Goal: Share content: Share content

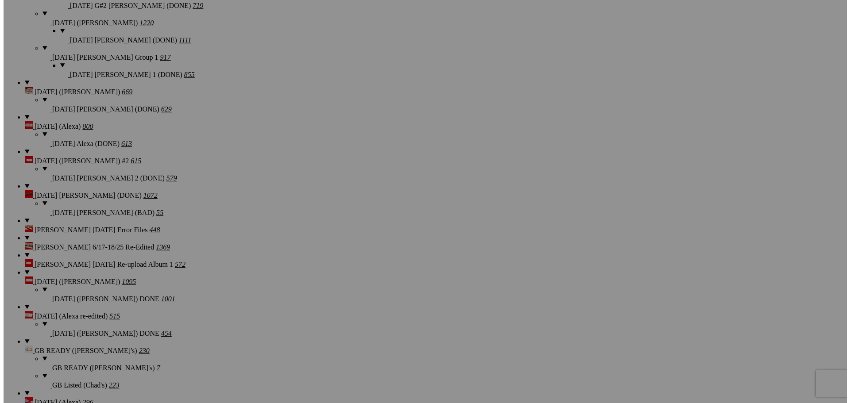
scroll to position [1338, 0]
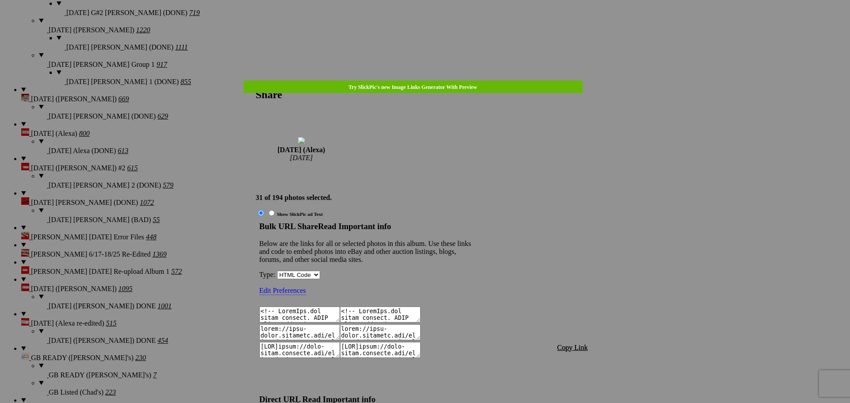
click at [574, 344] on span "Copy Link" at bounding box center [573, 348] width 31 height 8
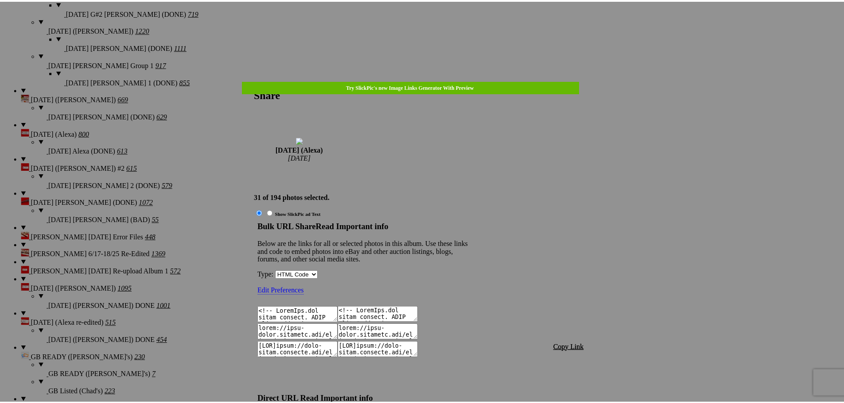
scroll to position [879, 0]
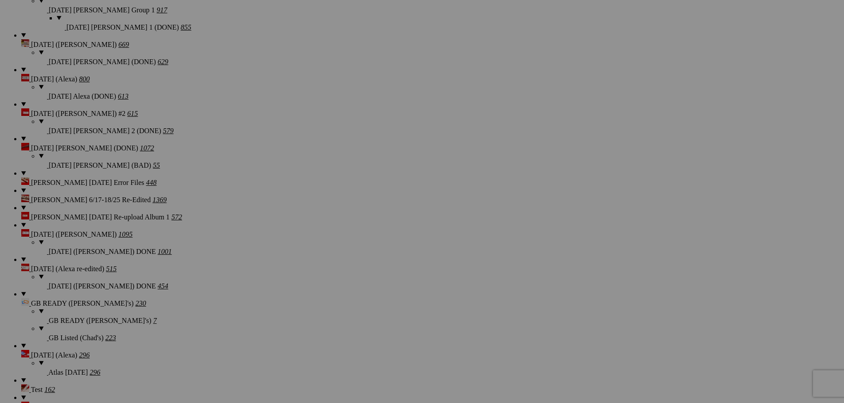
scroll to position [1382, 0]
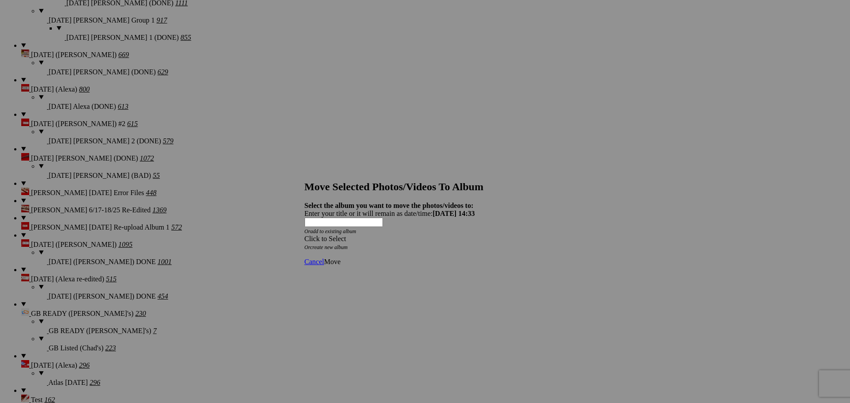
click at [455, 235] on div "Click to Select" at bounding box center [422, 239] width 235 height 8
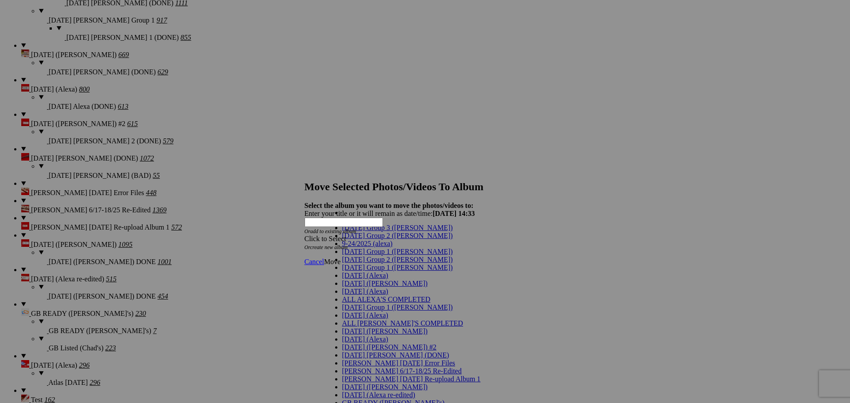
click at [379, 279] on link "[DATE] (Alexa)" at bounding box center [365, 276] width 46 height 8
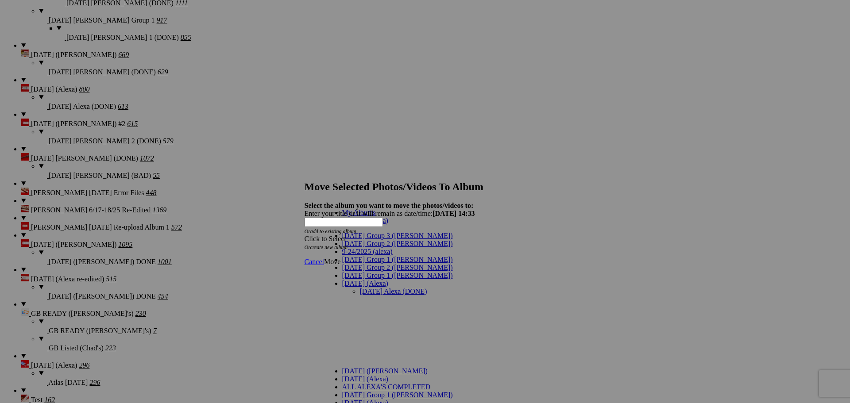
click at [382, 288] on link "[DATE] Alexa (DONE)" at bounding box center [393, 292] width 67 height 8
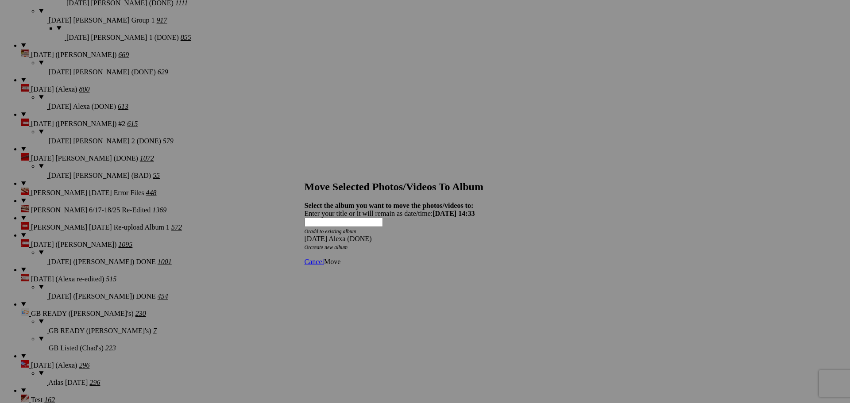
click at [341, 258] on span "Move" at bounding box center [332, 262] width 16 height 8
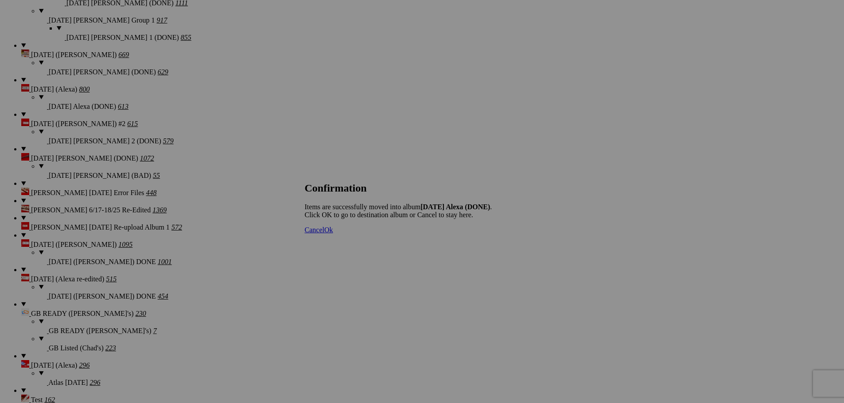
click at [324, 234] on span "Cancel" at bounding box center [314, 230] width 19 height 8
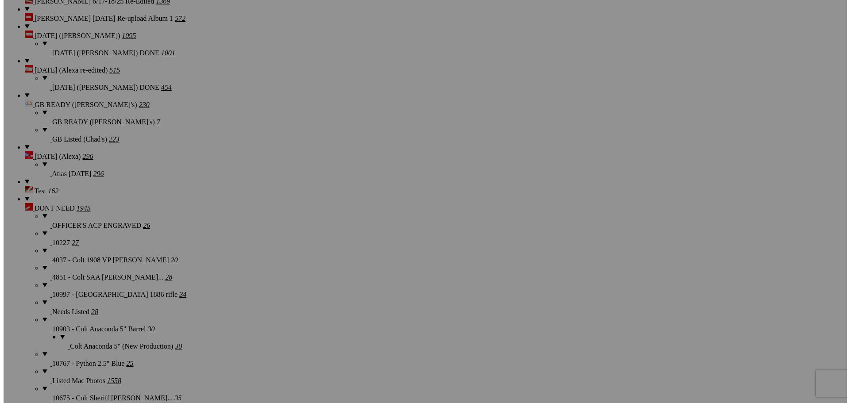
scroll to position [1604, 0]
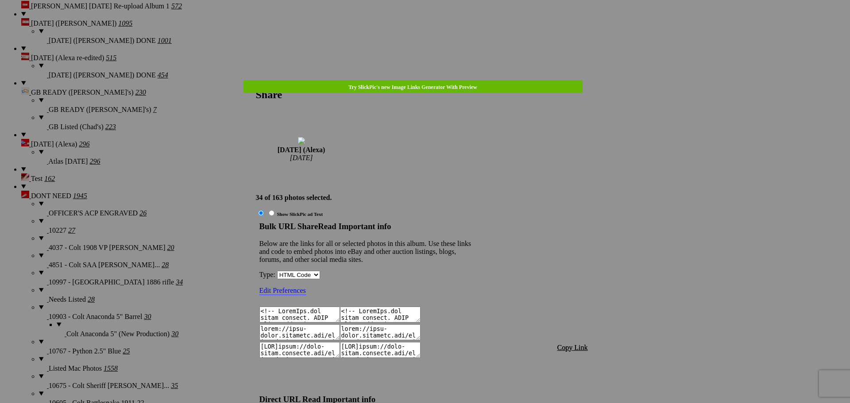
click at [573, 344] on span "Copy Link" at bounding box center [573, 348] width 31 height 8
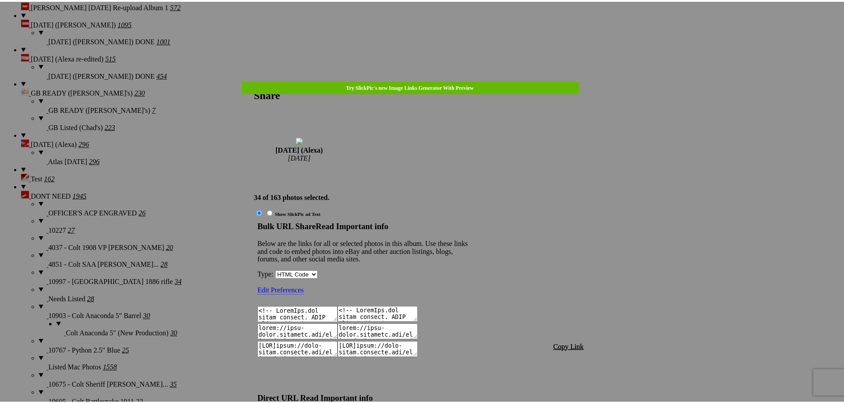
scroll to position [964, 0]
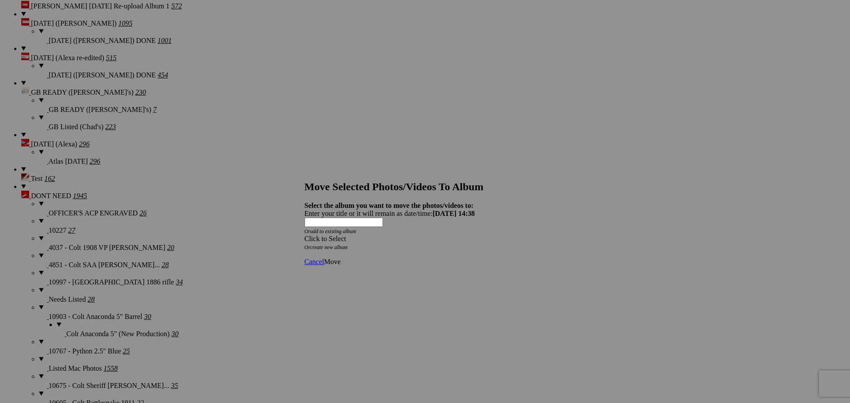
click at [437, 235] on div "Click to Select" at bounding box center [422, 239] width 235 height 8
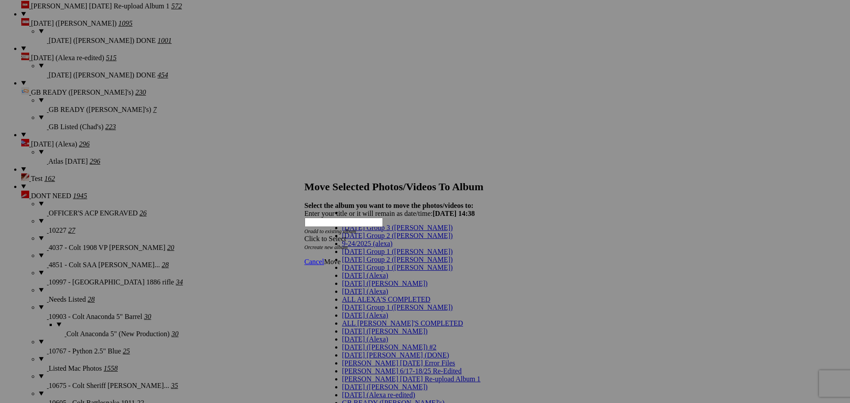
click at [354, 279] on span "[DATE] (Alexa)" at bounding box center [365, 276] width 46 height 8
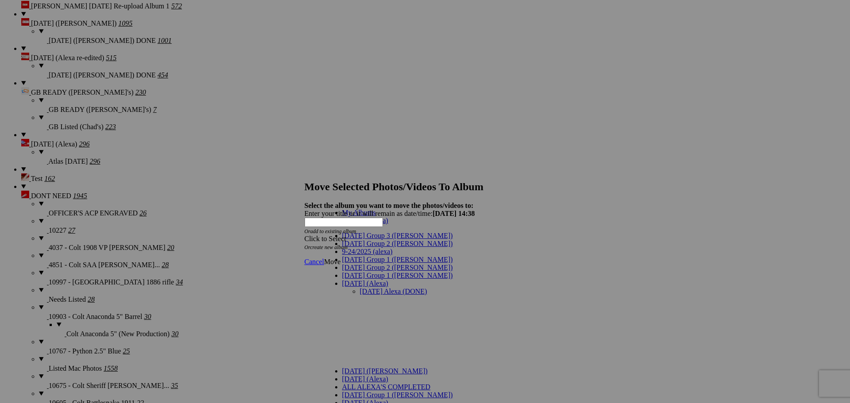
click at [386, 238] on div "My Albums [DATE] (Alexa) [DATE] Group 3 ([PERSON_NAME]) [DATE] Group 2 ([PERSON…" at bounding box center [402, 388] width 155 height 358
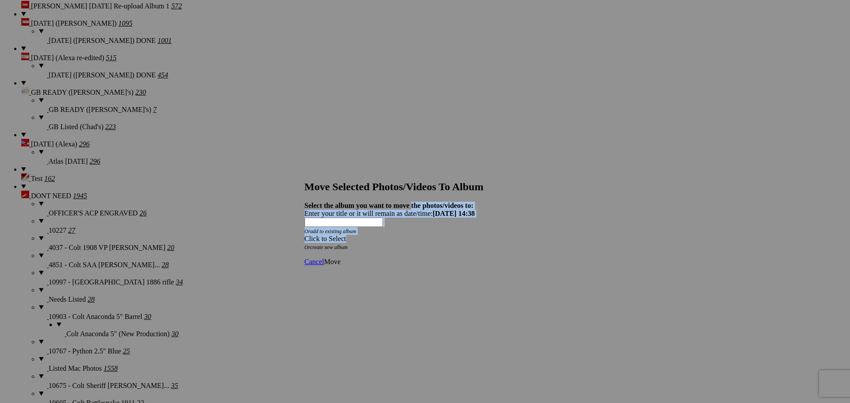
click at [410, 202] on div "Select the album you want to move the photos/videos to: Enter your title or it …" at bounding box center [422, 226] width 235 height 49
click at [407, 235] on div "Click to Select" at bounding box center [422, 239] width 235 height 8
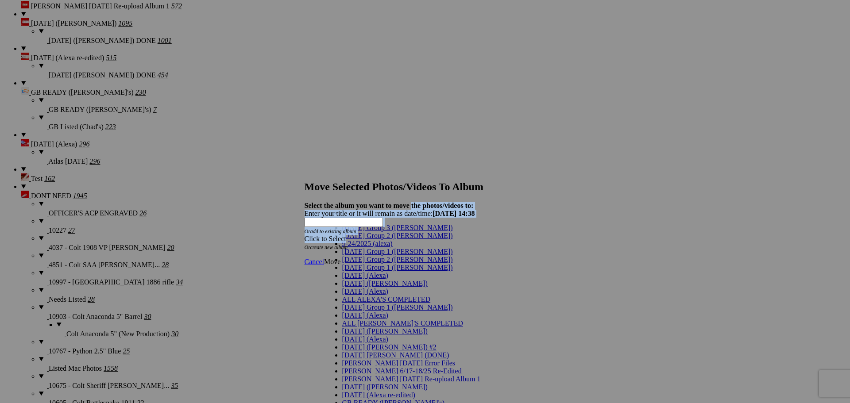
click at [362, 279] on span "[DATE] (Alexa)" at bounding box center [365, 276] width 46 height 8
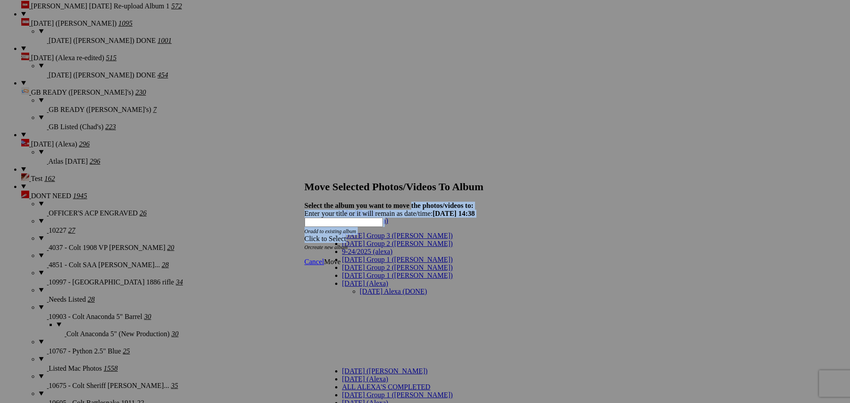
click at [374, 288] on link "[DATE] Alexa (DONE)" at bounding box center [393, 292] width 67 height 8
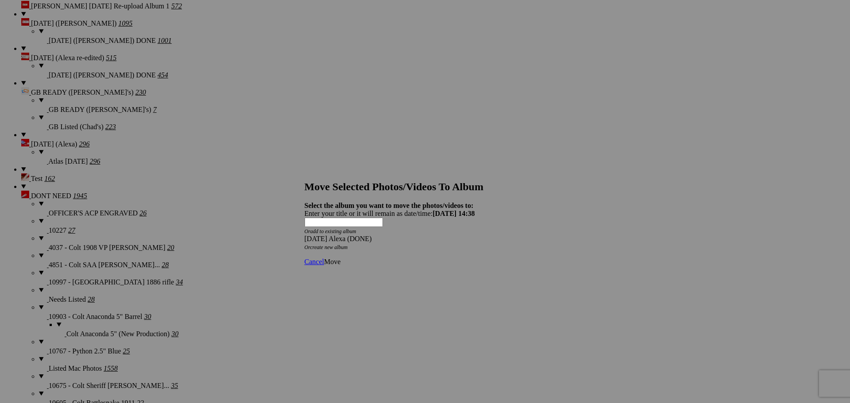
click at [341, 258] on span "Move" at bounding box center [332, 262] width 16 height 8
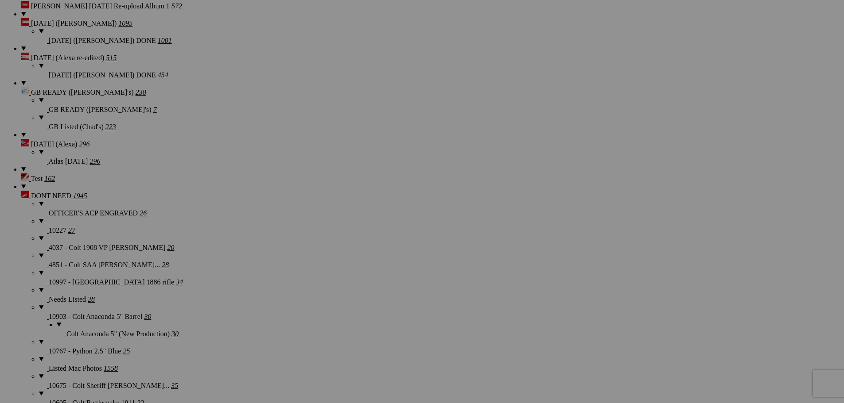
scroll to position [1525, 0]
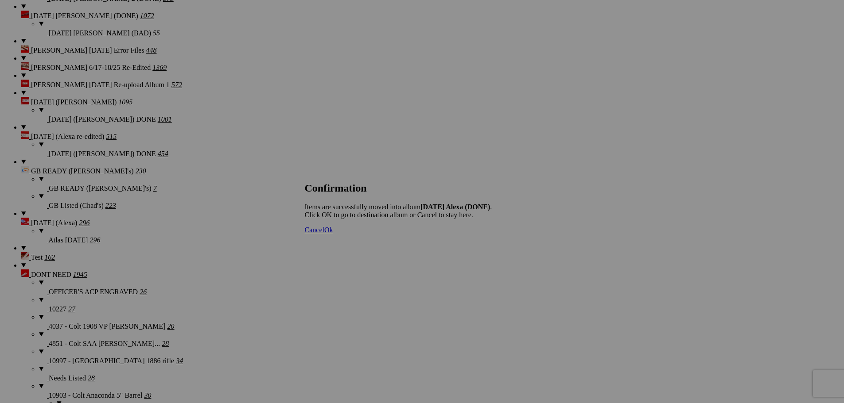
click at [324, 234] on span "Cancel" at bounding box center [314, 230] width 19 height 8
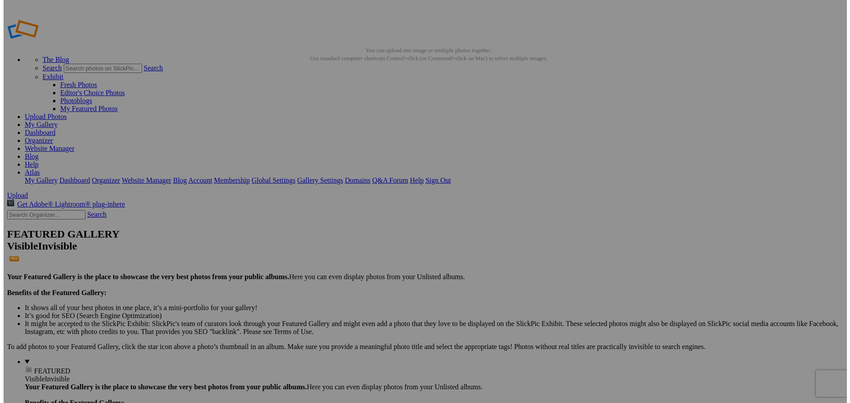
scroll to position [266, 0]
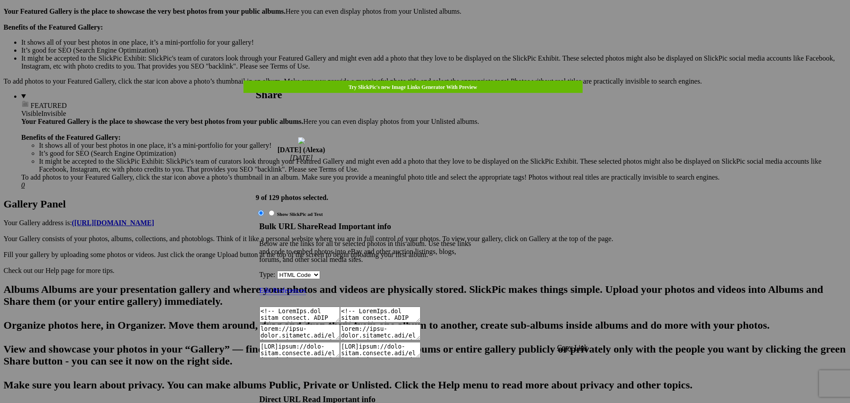
click at [564, 344] on span "Copy Link" at bounding box center [573, 348] width 31 height 8
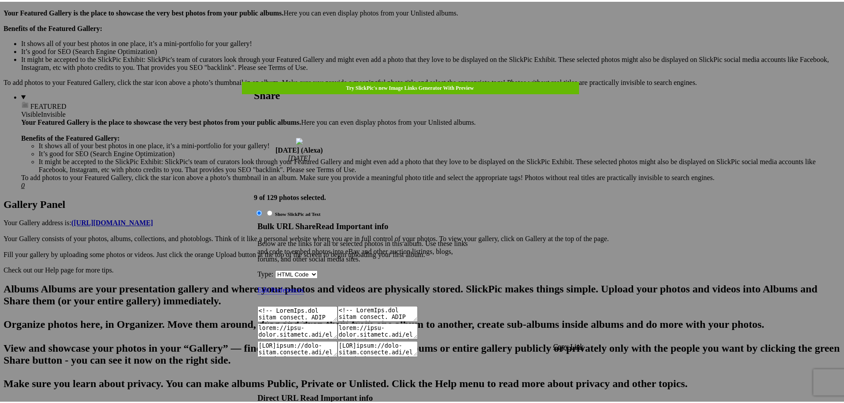
scroll to position [255, 0]
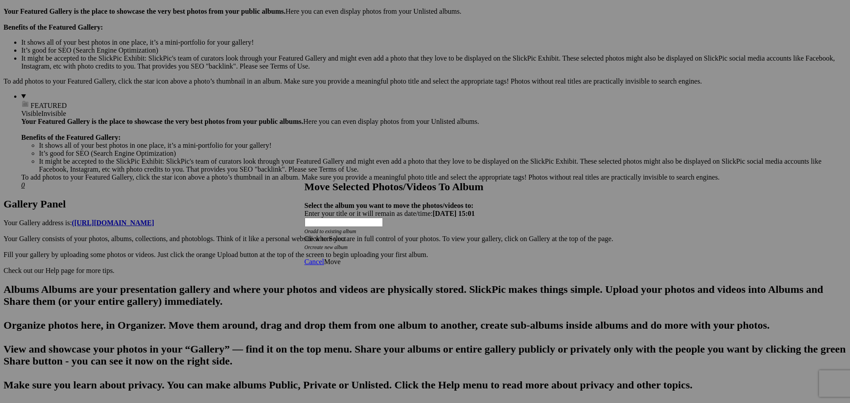
click at [483, 235] on div "Click to Select" at bounding box center [422, 239] width 235 height 8
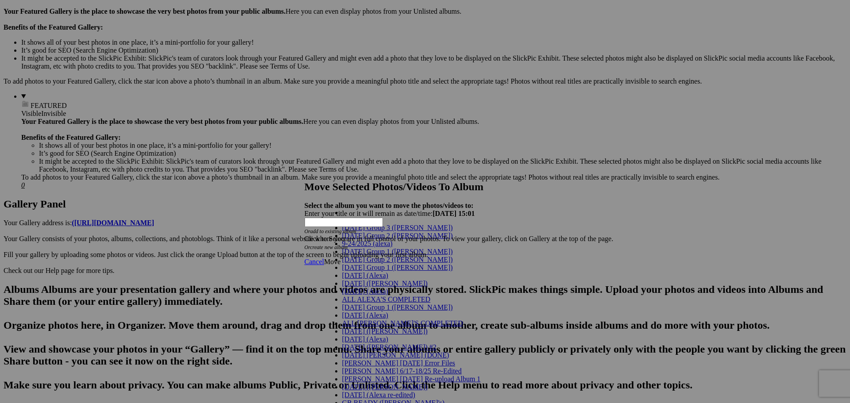
click at [355, 279] on span "[DATE] (Alexa)" at bounding box center [365, 276] width 46 height 8
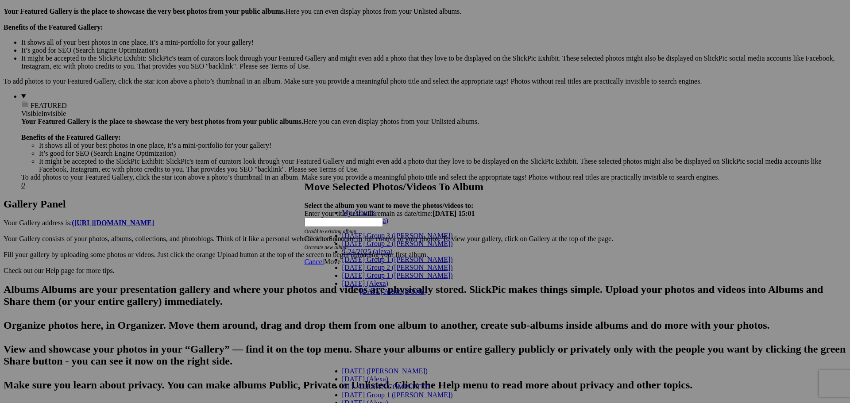
click at [360, 288] on link "[DATE] Alexa (DONE)" at bounding box center [393, 292] width 67 height 8
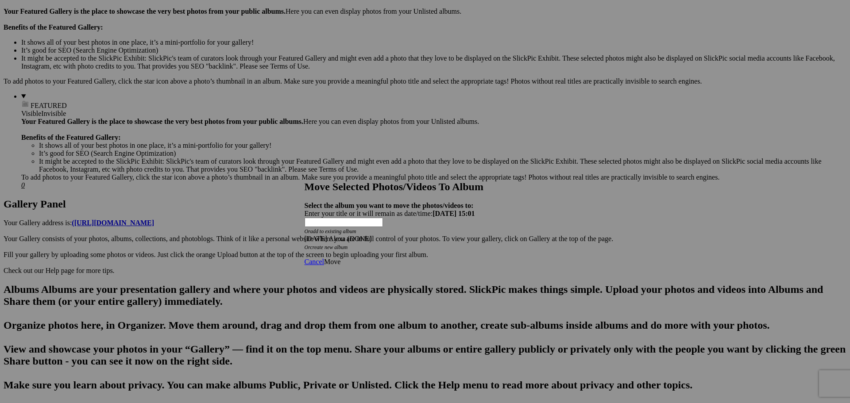
click at [341, 258] on span "Move" at bounding box center [332, 262] width 16 height 8
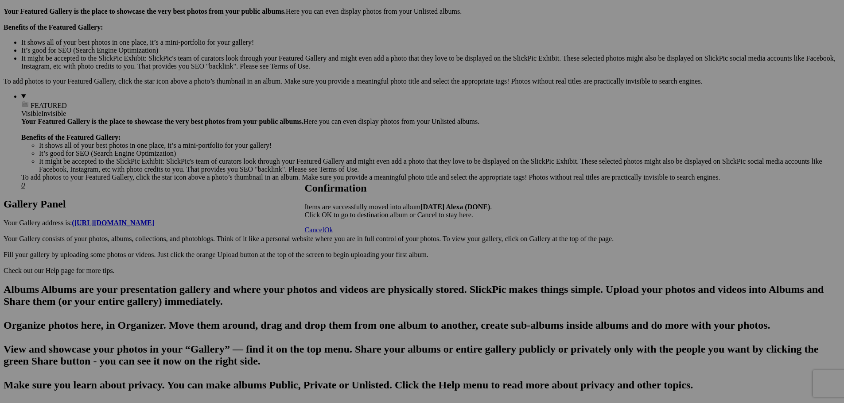
click at [324, 234] on span "Cancel" at bounding box center [314, 230] width 19 height 8
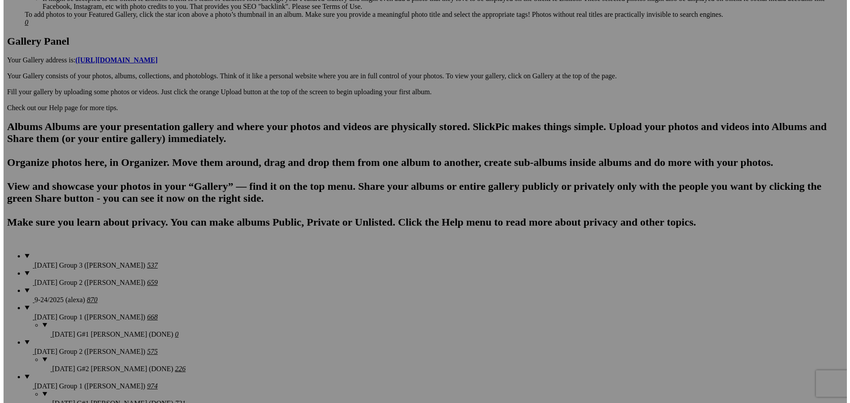
scroll to position [443, 0]
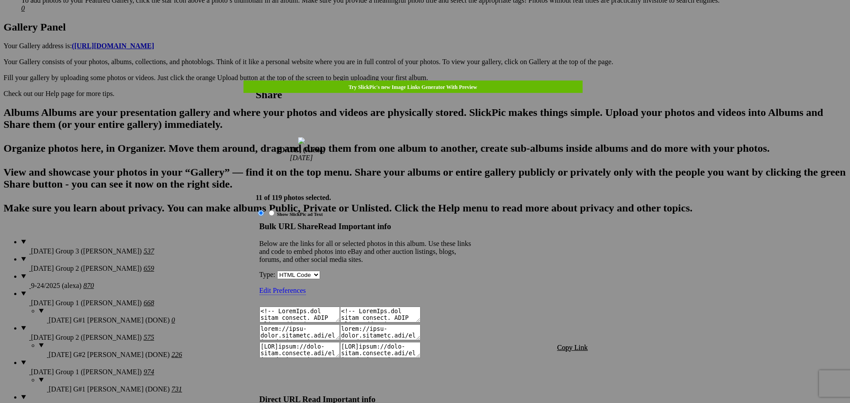
click at [575, 344] on span "Copy Link" at bounding box center [573, 348] width 31 height 8
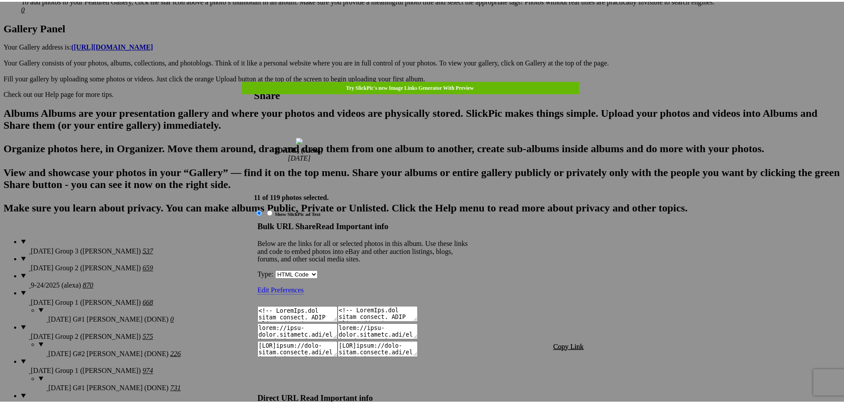
scroll to position [312, 0]
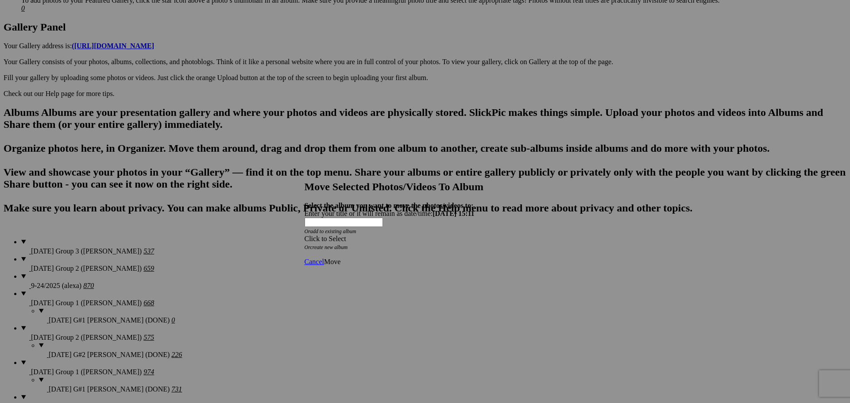
click at [416, 235] on div "Click to Select" at bounding box center [422, 239] width 235 height 8
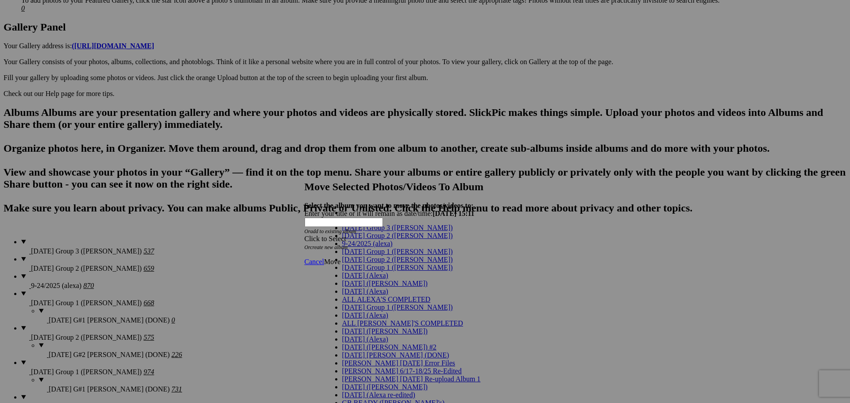
click at [358, 279] on span "[DATE] (Alexa)" at bounding box center [365, 276] width 46 height 8
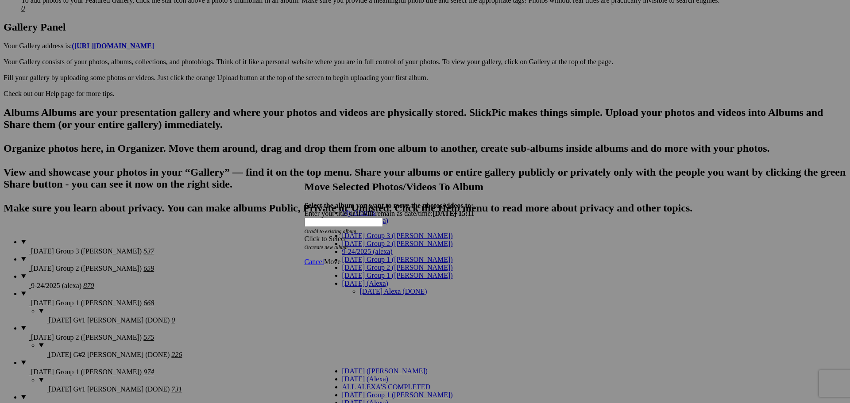
click at [360, 288] on link "[DATE] Alexa (DONE)" at bounding box center [393, 292] width 67 height 8
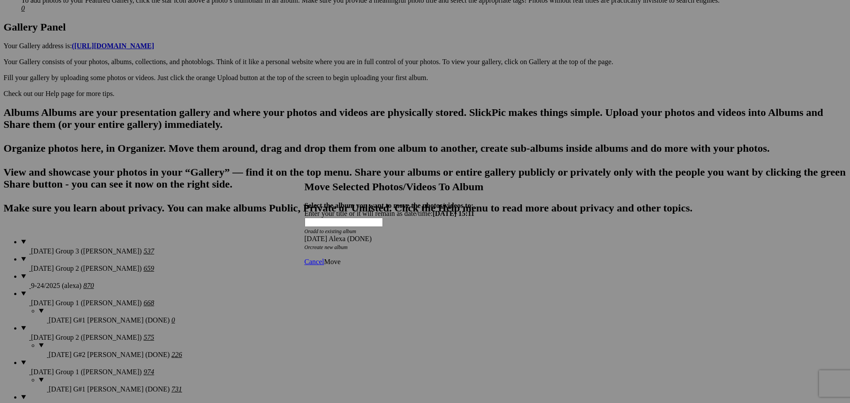
click at [341, 258] on span "Move" at bounding box center [332, 262] width 16 height 8
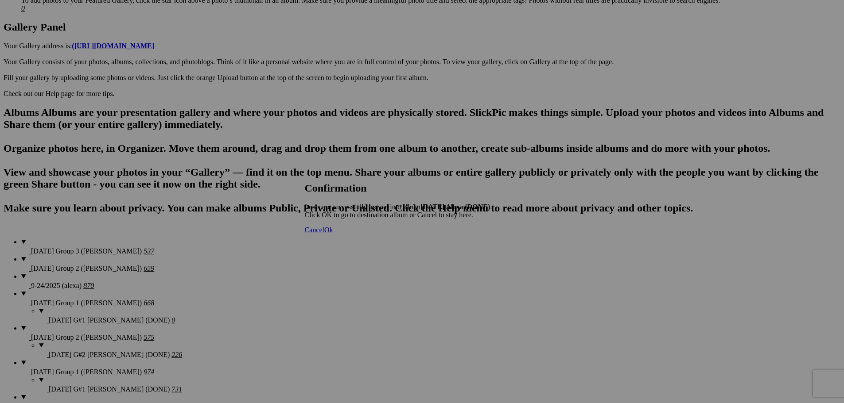
click at [324, 234] on span "Cancel" at bounding box center [314, 230] width 19 height 8
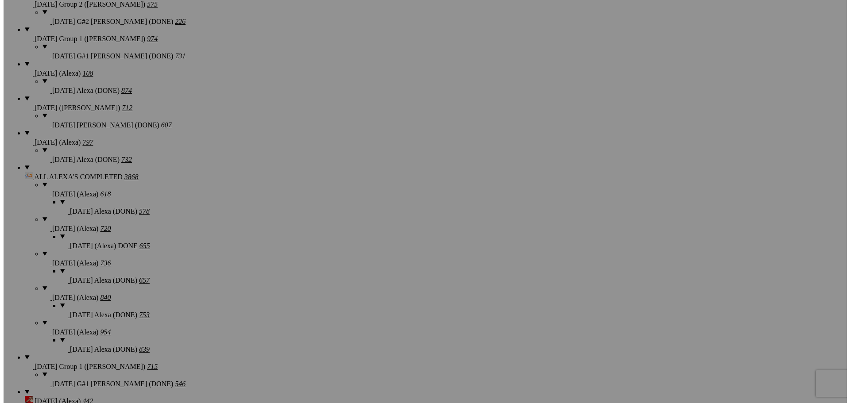
scroll to position [797, 0]
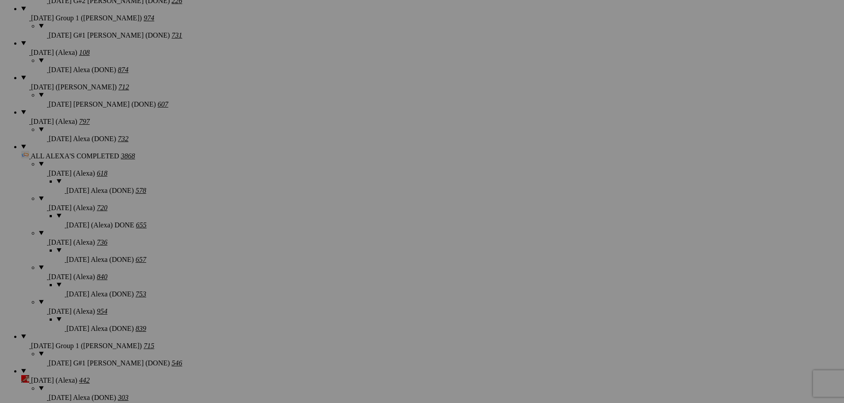
type textarea "<!-- [DOMAIN_NAME] image hosting. HTML Bulk Share code Starts Here --> <div sty…"
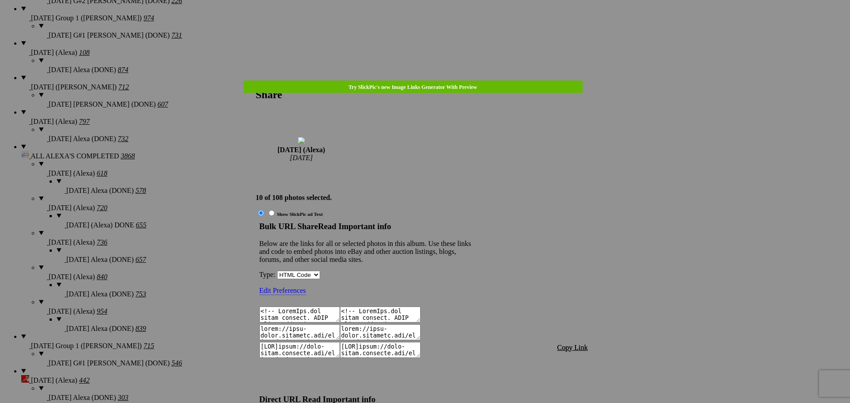
click at [567, 344] on span "Copy Link" at bounding box center [573, 348] width 31 height 8
